Goal: Information Seeking & Learning: Learn about a topic

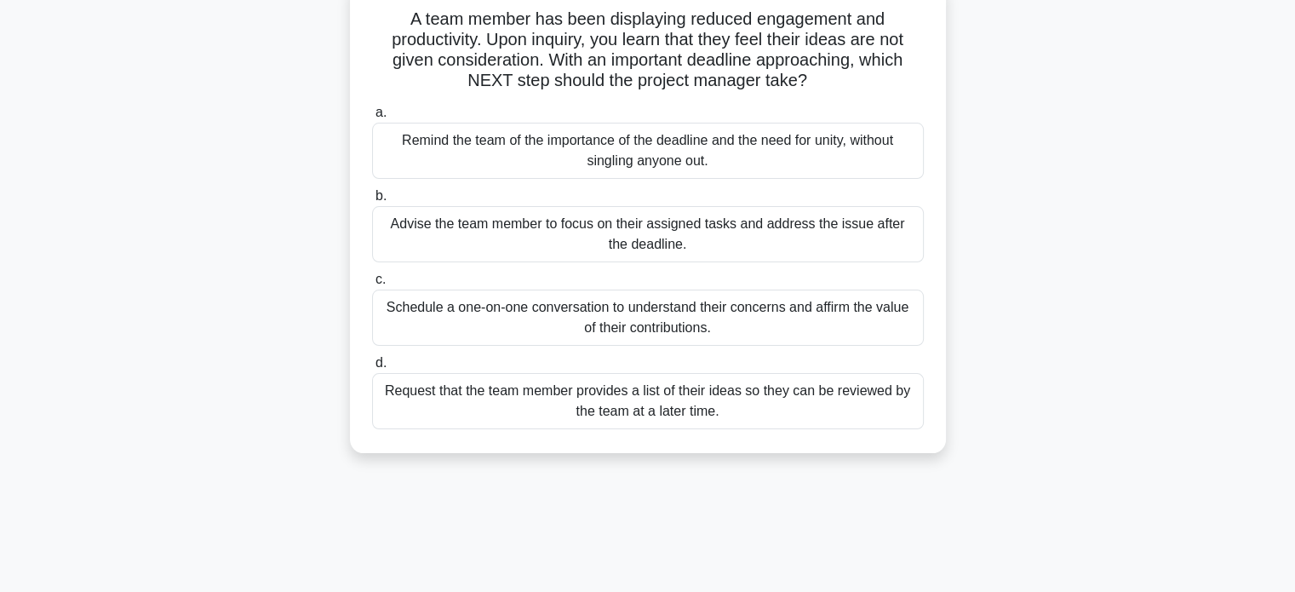
scroll to position [85, 0]
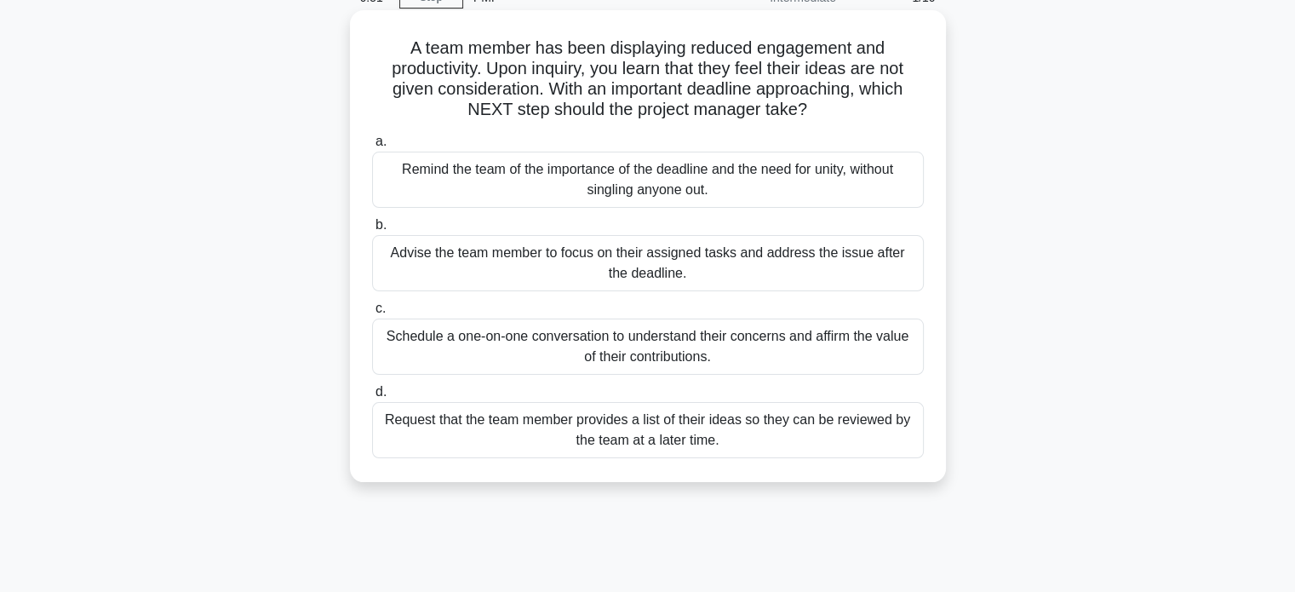
click at [625, 194] on div "Remind the team of the importance of the deadline and the need for unity, witho…" at bounding box center [648, 180] width 552 height 56
click at [372, 147] on input "a. Remind the team of the importance of the deadline and the need for unity, wi…" at bounding box center [372, 141] width 0 height 11
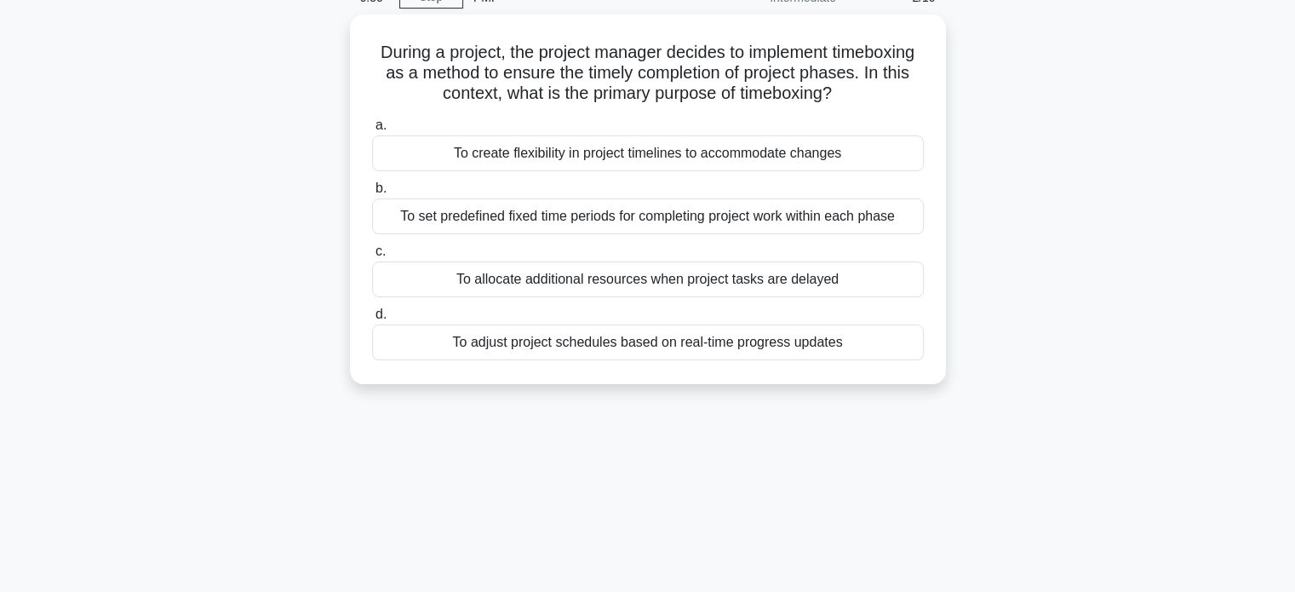
scroll to position [0, 0]
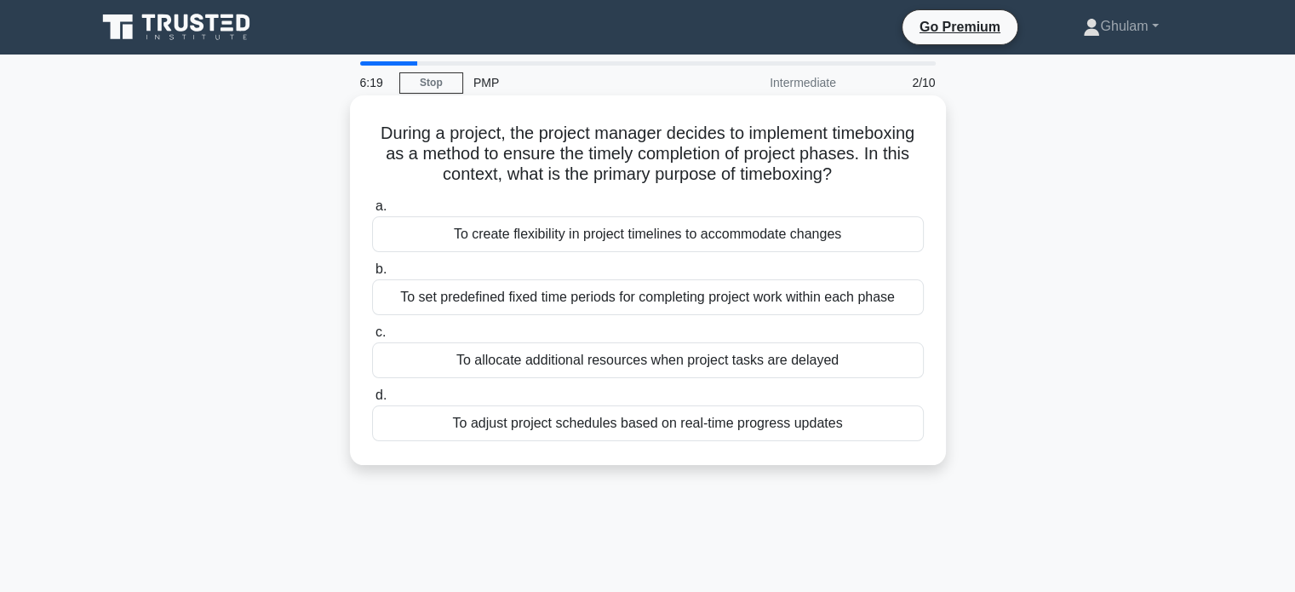
click at [660, 295] on div "To set predefined fixed time periods for completing project work within each ph…" at bounding box center [648, 297] width 552 height 36
click at [372, 275] on input "b. To set predefined fixed time periods for completing project work within each…" at bounding box center [372, 269] width 0 height 11
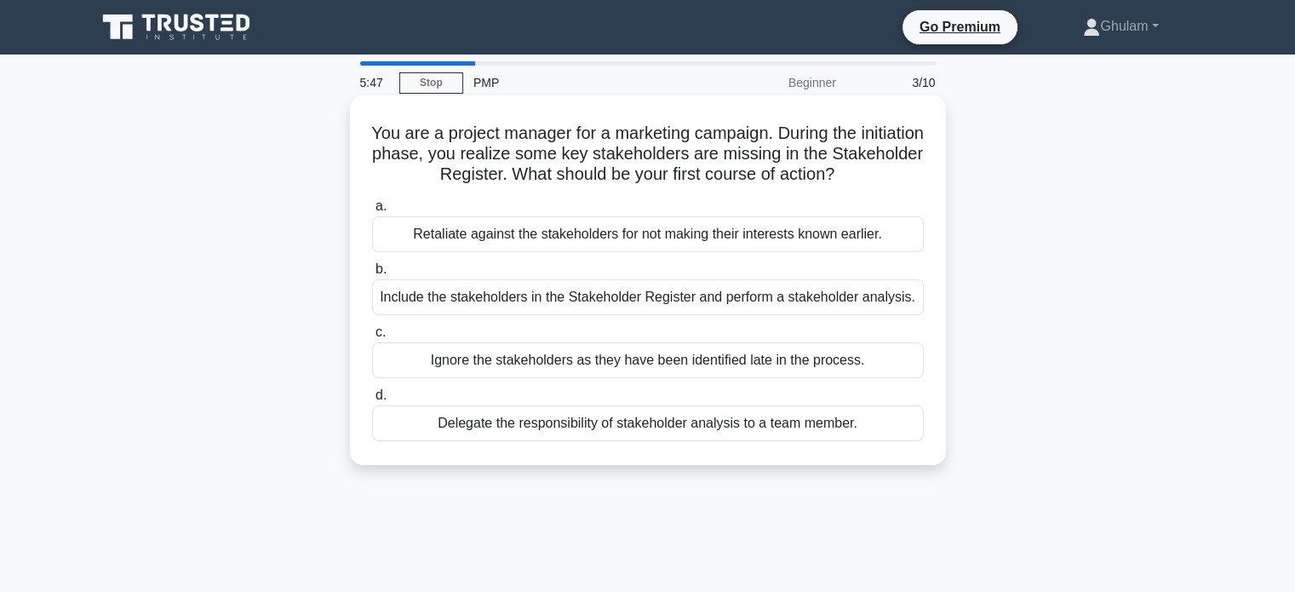
click at [658, 300] on div "Include the stakeholders in the Stakeholder Register and perform a stakeholder …" at bounding box center [648, 297] width 552 height 36
click at [372, 275] on input "b. Include the stakeholders in the Stakeholder Register and perform a stakehold…" at bounding box center [372, 269] width 0 height 11
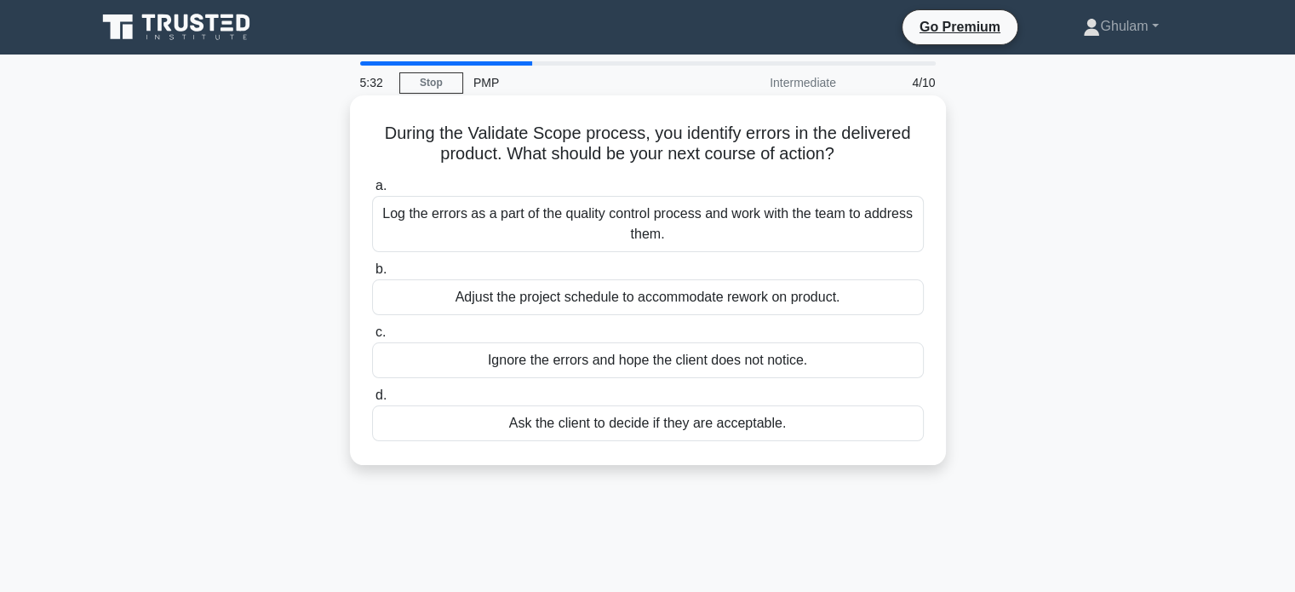
click at [644, 230] on div "Log the errors as a part of the quality control process and work with the team …" at bounding box center [648, 224] width 552 height 56
click at [372, 192] on input "a. Log the errors as a part of the quality control process and work with the te…" at bounding box center [372, 185] width 0 height 11
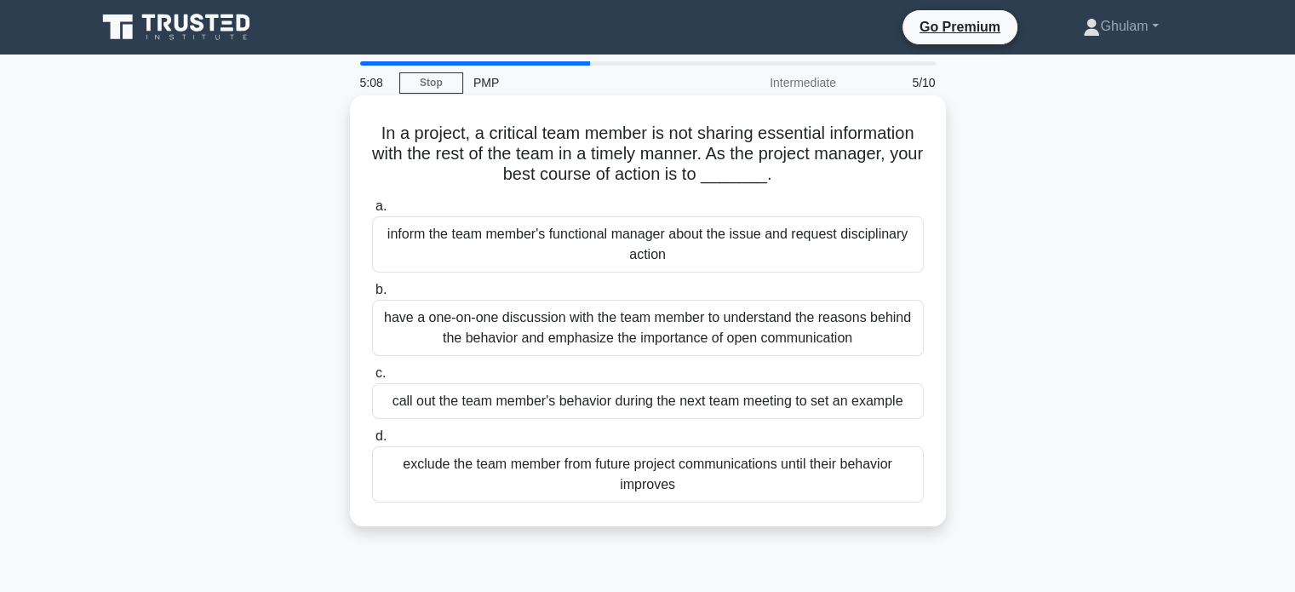
click at [673, 312] on div "have a one-on-one discussion with the team member to understand the reasons beh…" at bounding box center [648, 328] width 552 height 56
click at [372, 295] on input "b. have a one-on-one discussion with the team member to understand the reasons …" at bounding box center [372, 289] width 0 height 11
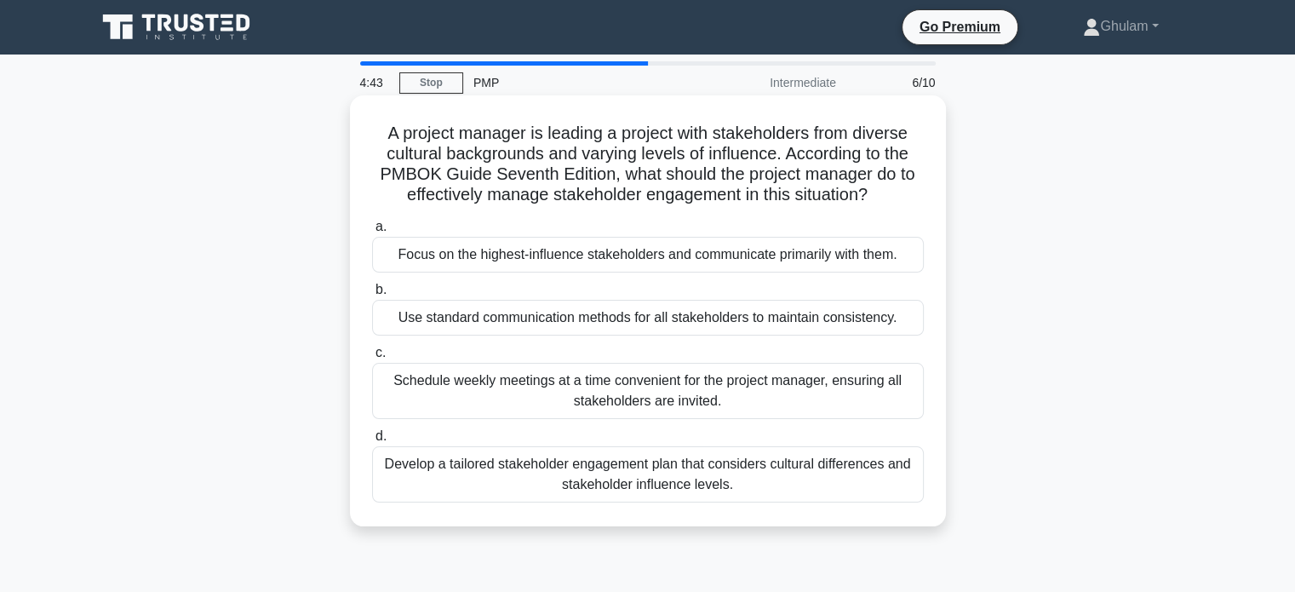
click at [686, 391] on div "Schedule weekly meetings at a time convenient for the project manager, ensuring…" at bounding box center [648, 391] width 552 height 56
click at [372, 358] on input "c. Schedule weekly meetings at a time convenient for the project manager, ensur…" at bounding box center [372, 352] width 0 height 11
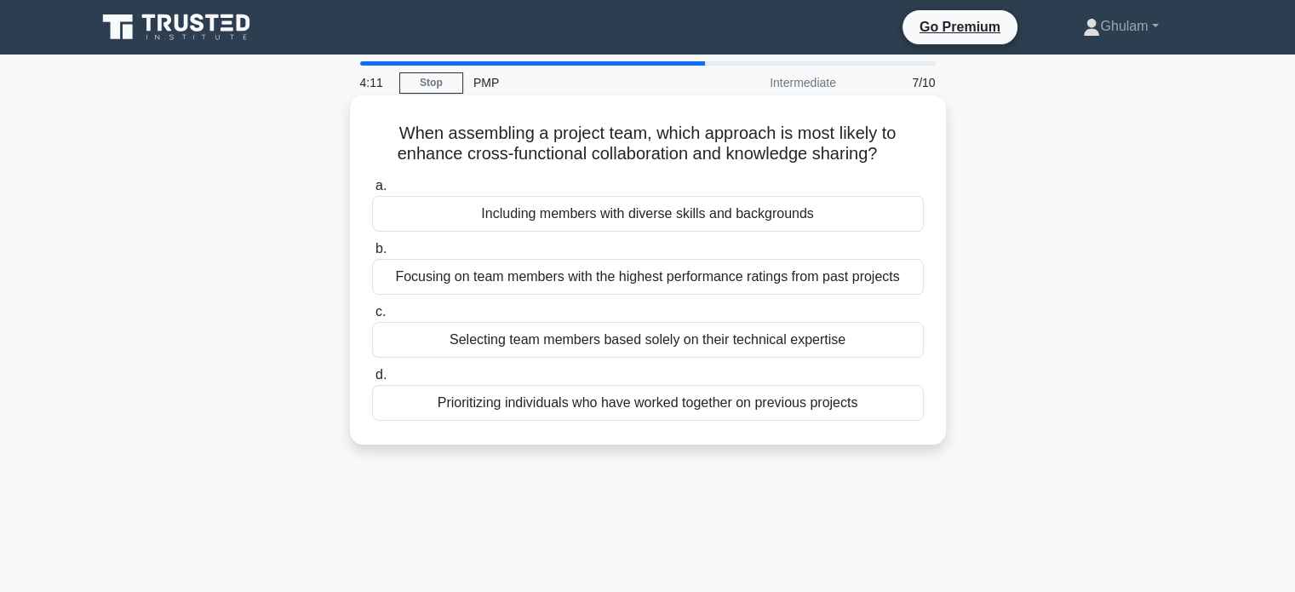
click at [642, 212] on div "Including members with diverse skills and backgrounds" at bounding box center [648, 214] width 552 height 36
click at [372, 192] on input "a. Including members with diverse skills and backgrounds" at bounding box center [372, 185] width 0 height 11
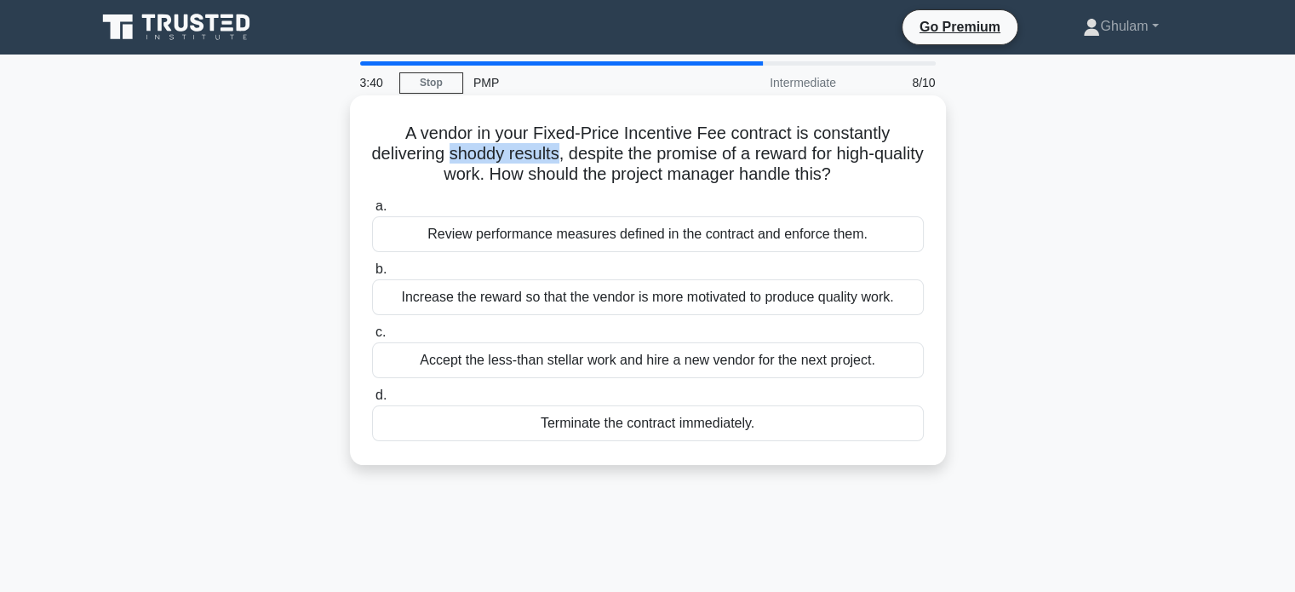
drag, startPoint x: 474, startPoint y: 152, endPoint x: 580, endPoint y: 150, distance: 105.6
click at [580, 150] on h5 "A vendor in your Fixed-Price Incentive Fee contract is constantly delivering sh…" at bounding box center [647, 154] width 555 height 63
copy h5 "shoddy results"
click at [938, 202] on div "A vendor in your Fixed-Price Incentive Fee contract is constantly delivering sh…" at bounding box center [648, 279] width 596 height 369
click at [837, 226] on div "Review performance measures defined in the contract and enforce them." at bounding box center [648, 234] width 552 height 36
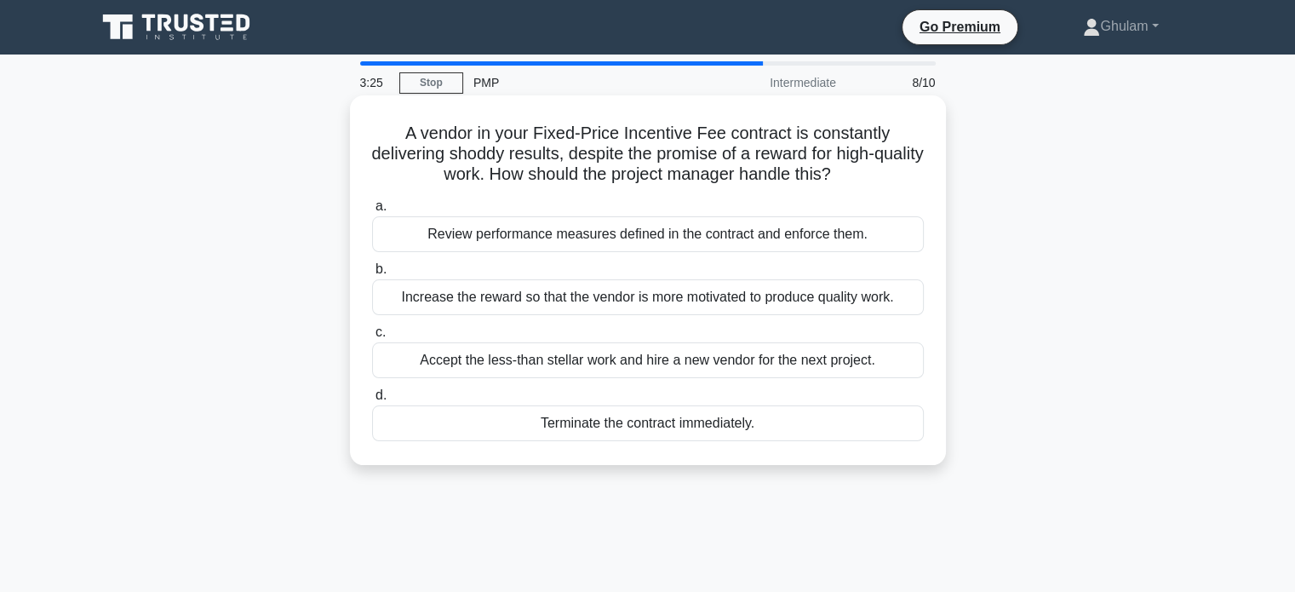
click at [372, 212] on input "a. Review performance measures defined in the contract and enforce them." at bounding box center [372, 206] width 0 height 11
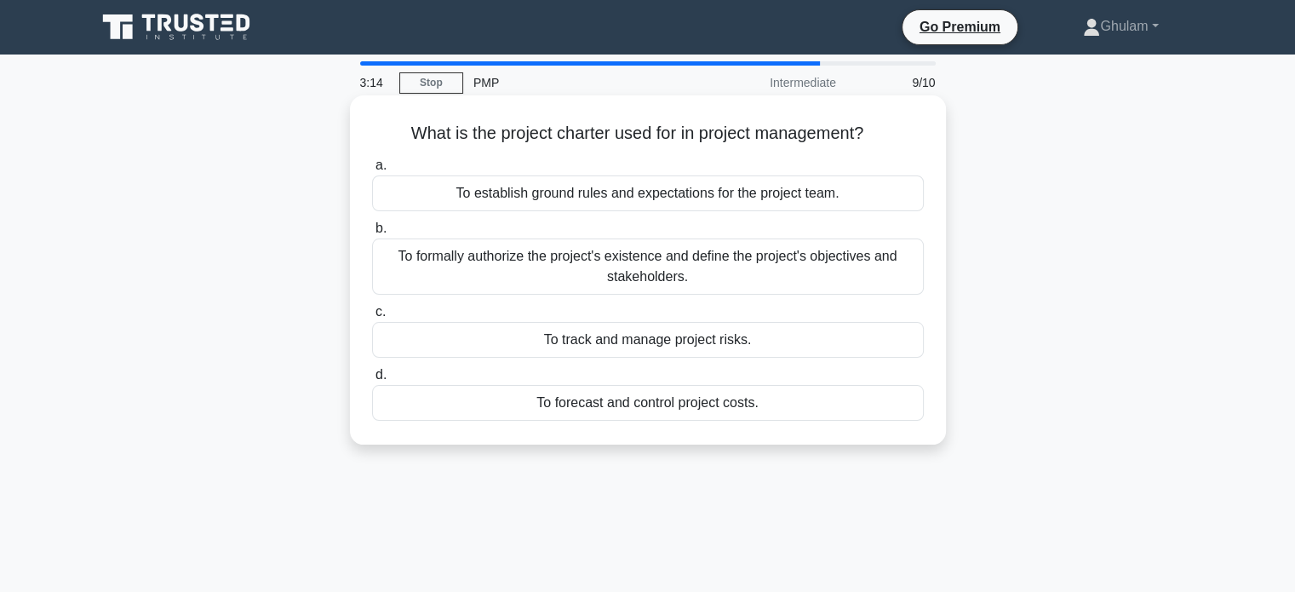
click at [804, 261] on div "To formally authorize the project's existence and define the project's objectiv…" at bounding box center [648, 266] width 552 height 56
click at [372, 234] on input "b. To formally authorize the project's existence and define the project's objec…" at bounding box center [372, 228] width 0 height 11
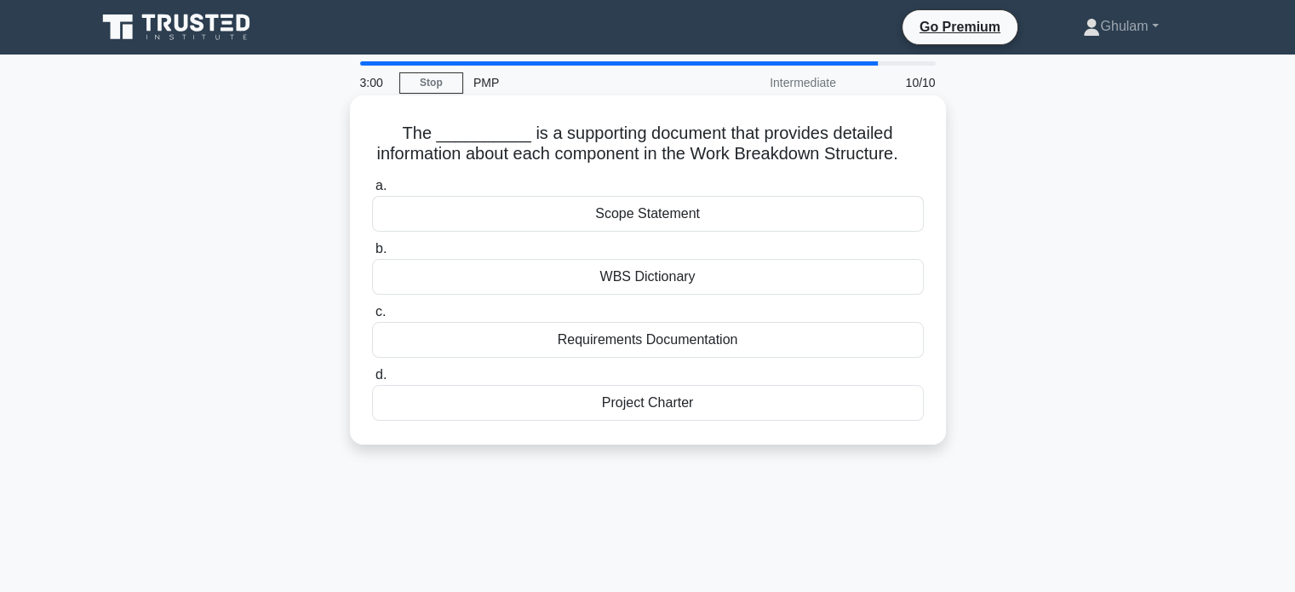
click at [726, 358] on div "Requirements Documentation" at bounding box center [648, 340] width 552 height 36
click at [372, 317] on input "c. Requirements Documentation" at bounding box center [372, 311] width 0 height 11
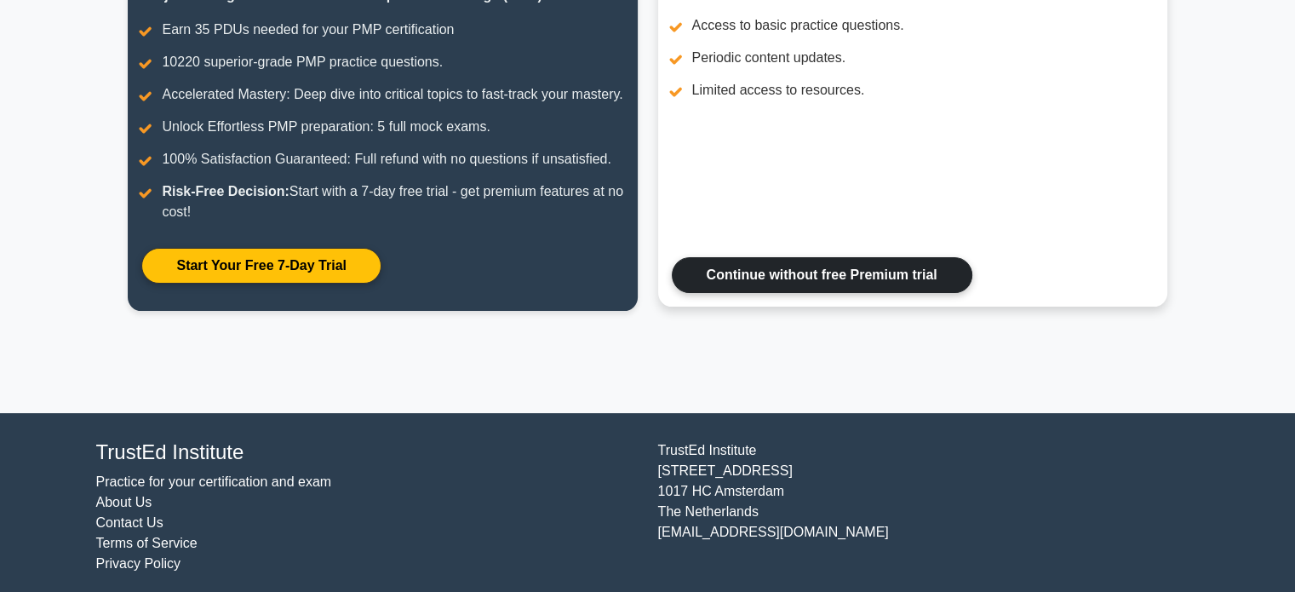
scroll to position [311, 0]
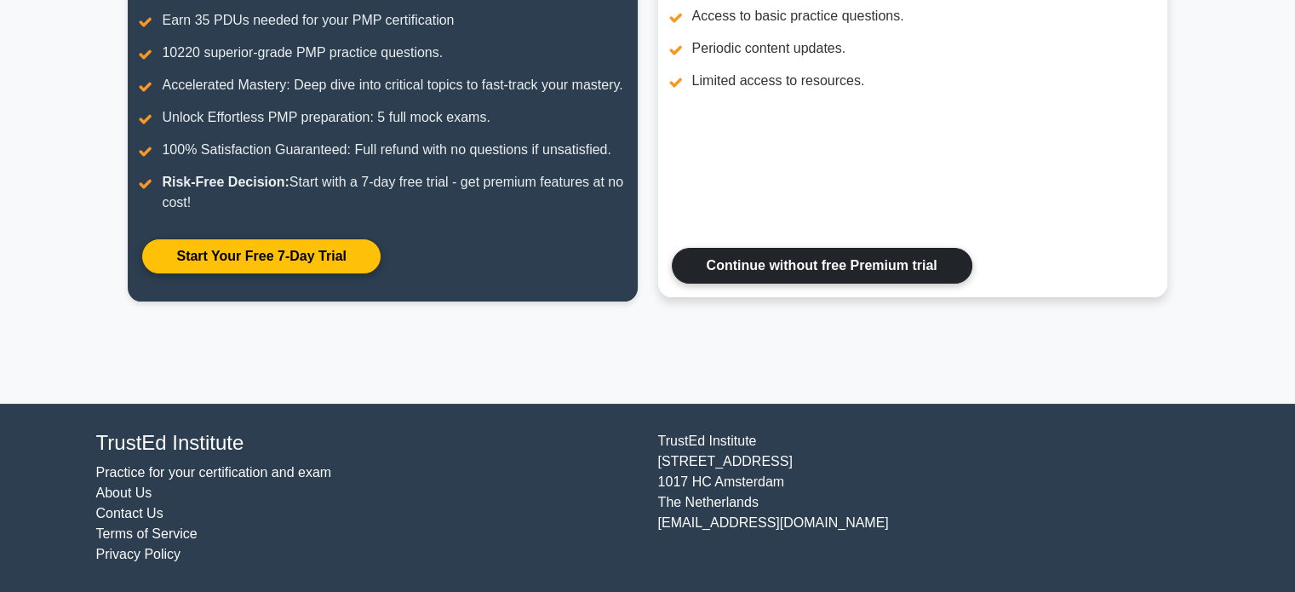
click at [800, 261] on link "Continue without free Premium trial" at bounding box center [822, 266] width 300 height 36
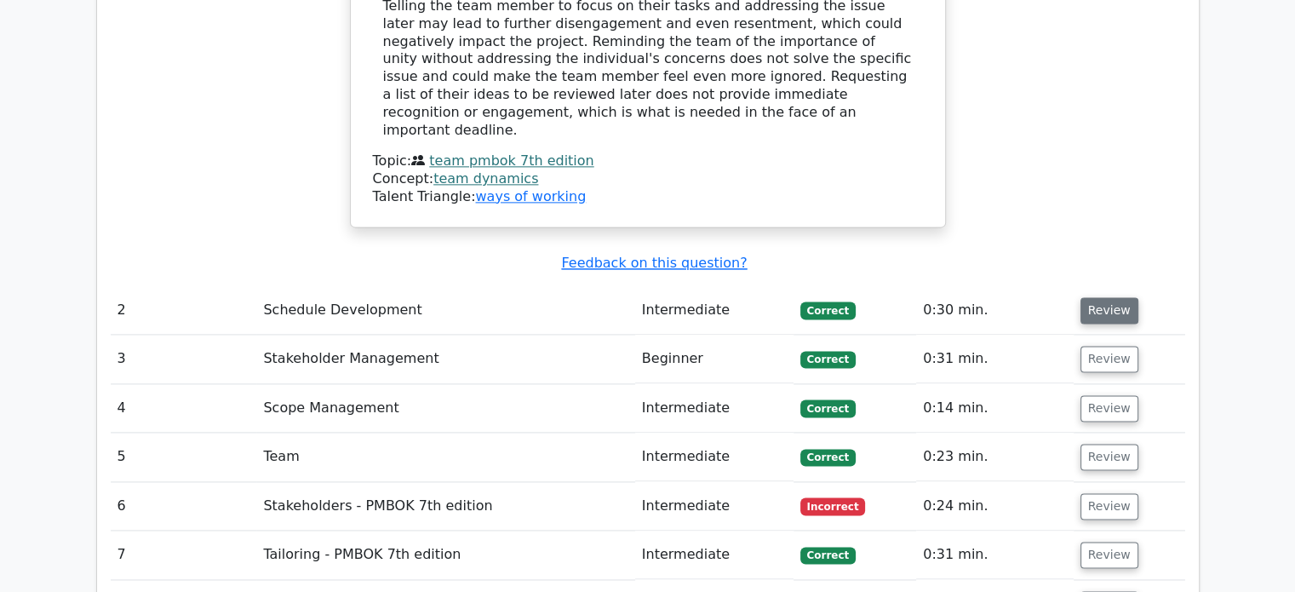
scroll to position [2298, 0]
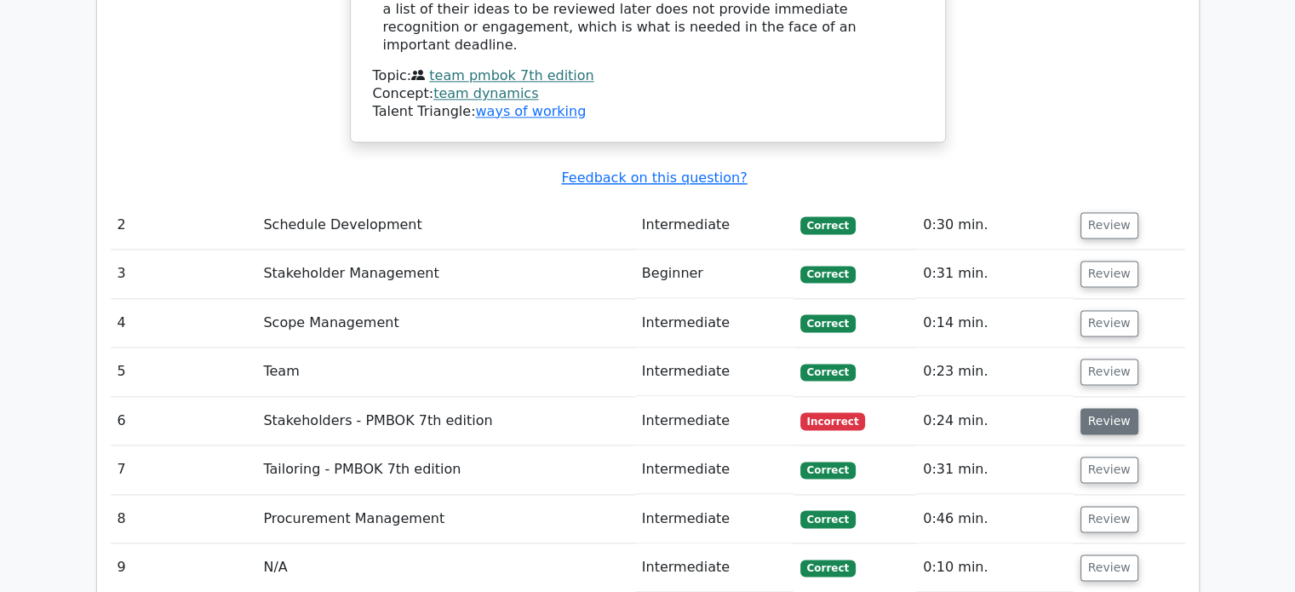
click at [1100, 408] on button "Review" at bounding box center [1109, 421] width 58 height 26
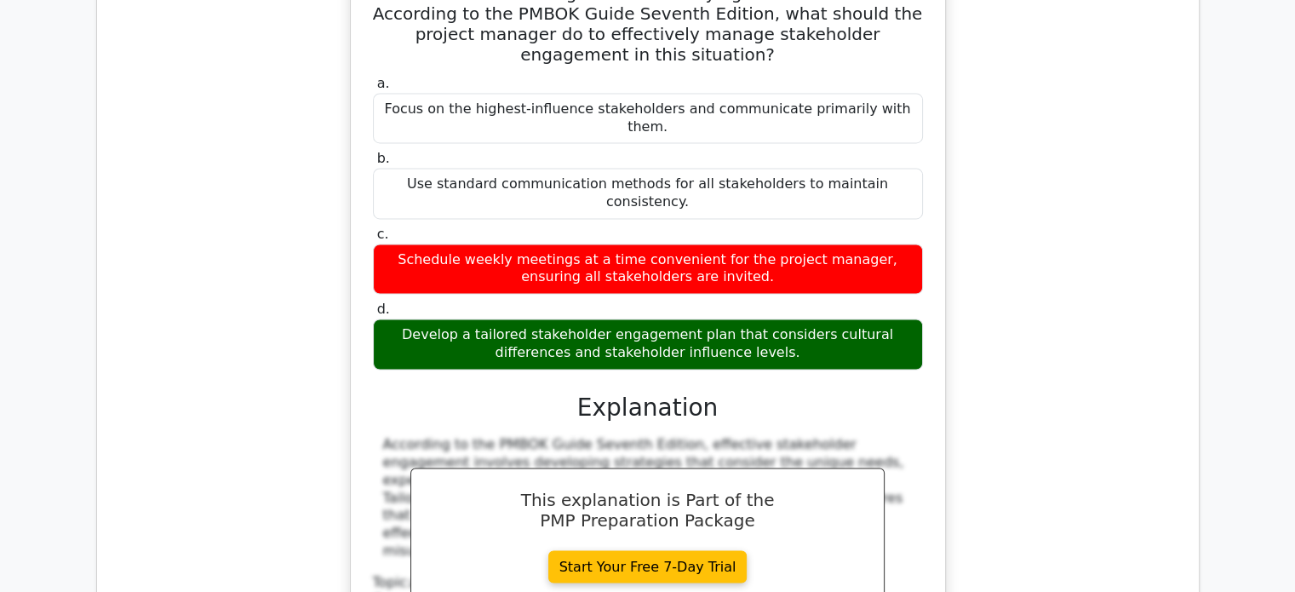
scroll to position [3320, 0]
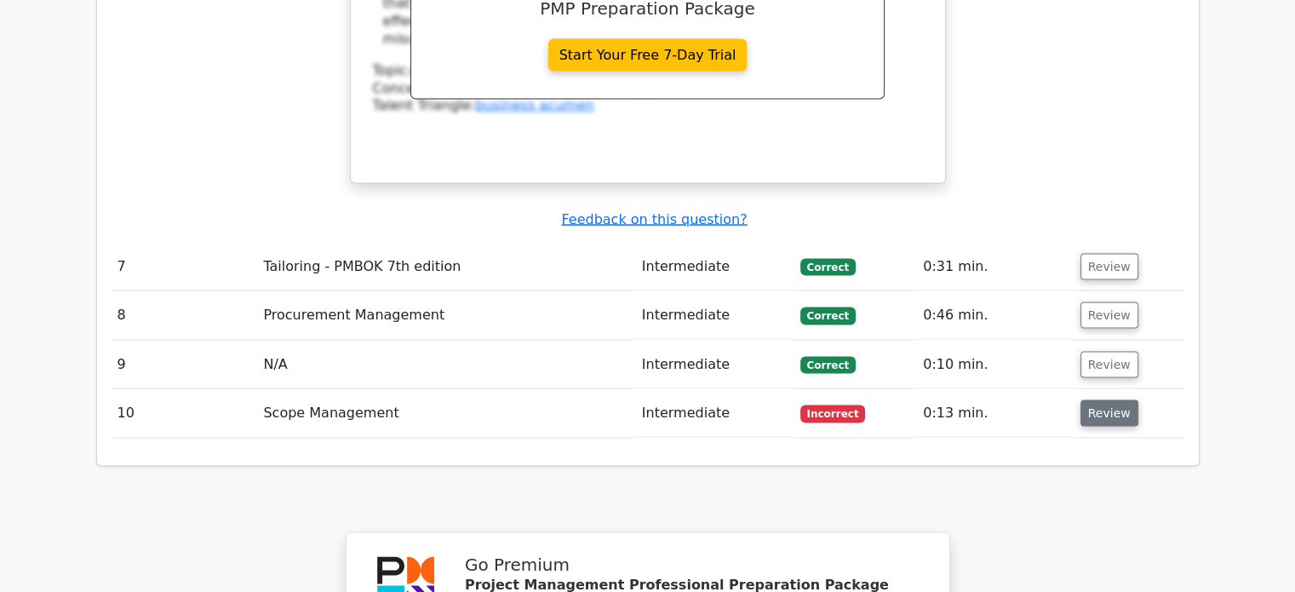
click at [1099, 400] on button "Review" at bounding box center [1109, 413] width 58 height 26
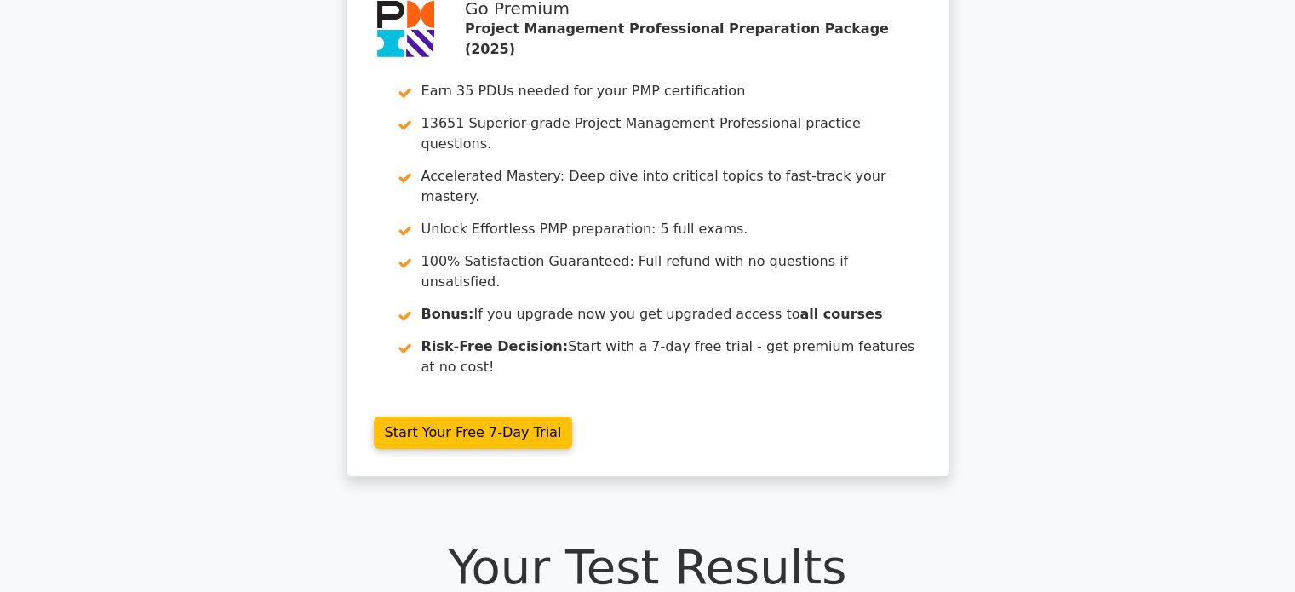
scroll to position [0, 0]
